Goal: Task Accomplishment & Management: Manage account settings

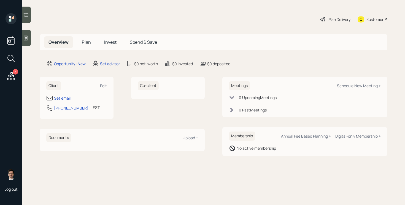
click at [27, 37] on icon at bounding box center [26, 38] width 6 height 6
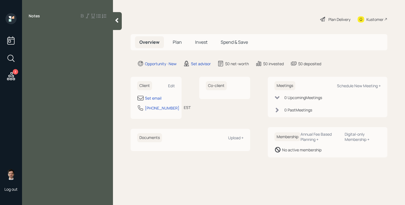
click at [36, 26] on div at bounding box center [68, 28] width 78 height 6
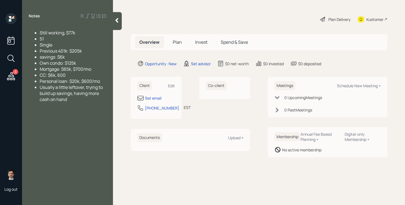
click at [118, 21] on icon at bounding box center [117, 21] width 6 height 6
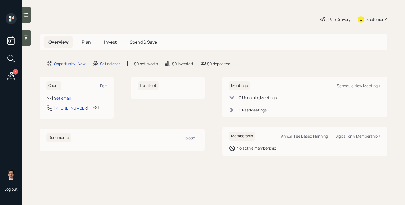
click at [114, 20] on div "Plan Delivery Kustomer" at bounding box center [213, 19] width 347 height 12
click at [110, 65] on div "Set advisor" at bounding box center [110, 64] width 20 height 6
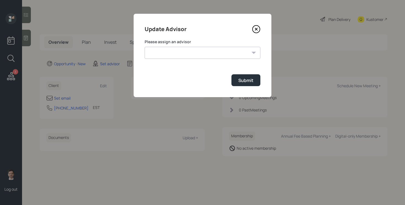
click at [187, 47] on select "[PERSON_NAME] [PERSON_NAME] [PERSON_NAME] [PERSON_NAME] End [PERSON_NAME] [PERS…" at bounding box center [202, 53] width 116 height 12
select select "ef6b64e1-8f62-4a74-b865-a7df4b35b836"
click at [144, 47] on select "[PERSON_NAME] [PERSON_NAME] [PERSON_NAME] [PERSON_NAME] End [PERSON_NAME] [PERS…" at bounding box center [202, 53] width 116 height 12
click at [242, 79] on div "Submit" at bounding box center [245, 80] width 15 height 6
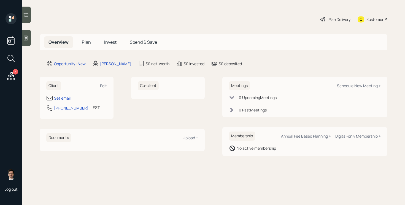
click at [86, 42] on span "Plan" at bounding box center [86, 42] width 9 height 6
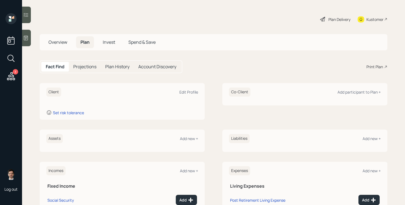
click at [52, 39] on span "Overview" at bounding box center [57, 42] width 19 height 6
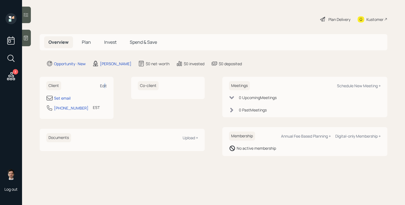
click at [105, 86] on div "Edit" at bounding box center [103, 85] width 7 height 5
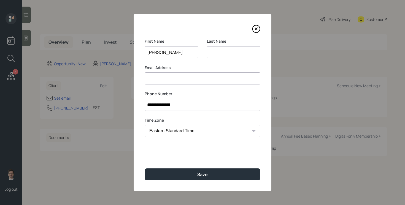
type input "Lakisha"
type input "Dubose"
type input "lakishadubose@hotmail.com"
click at [198, 180] on div "**********" at bounding box center [202, 103] width 138 height 178
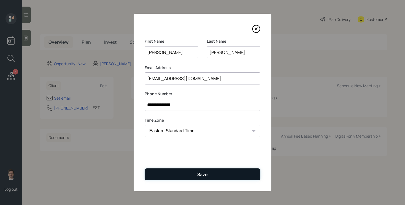
click at [198, 177] on div "Save" at bounding box center [202, 174] width 10 height 6
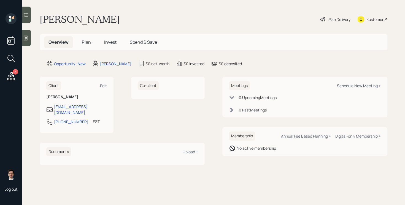
click at [347, 86] on div "Schedule New Meeting +" at bounding box center [359, 85] width 44 height 5
select select "ef6b64e1-8f62-4a74-b865-a7df4b35b836"
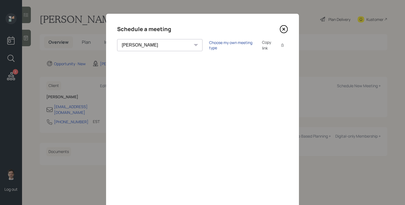
click at [210, 45] on div "Choose my own meeting type" at bounding box center [232, 45] width 46 height 10
click at [284, 29] on icon at bounding box center [283, 29] width 2 height 2
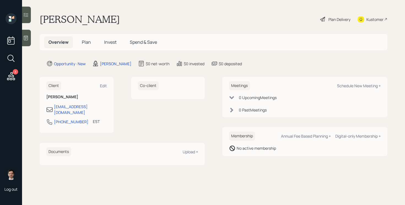
click at [86, 42] on span "Plan" at bounding box center [86, 42] width 9 height 6
